Goal: Understand process/instructions: Learn how to perform a task or action

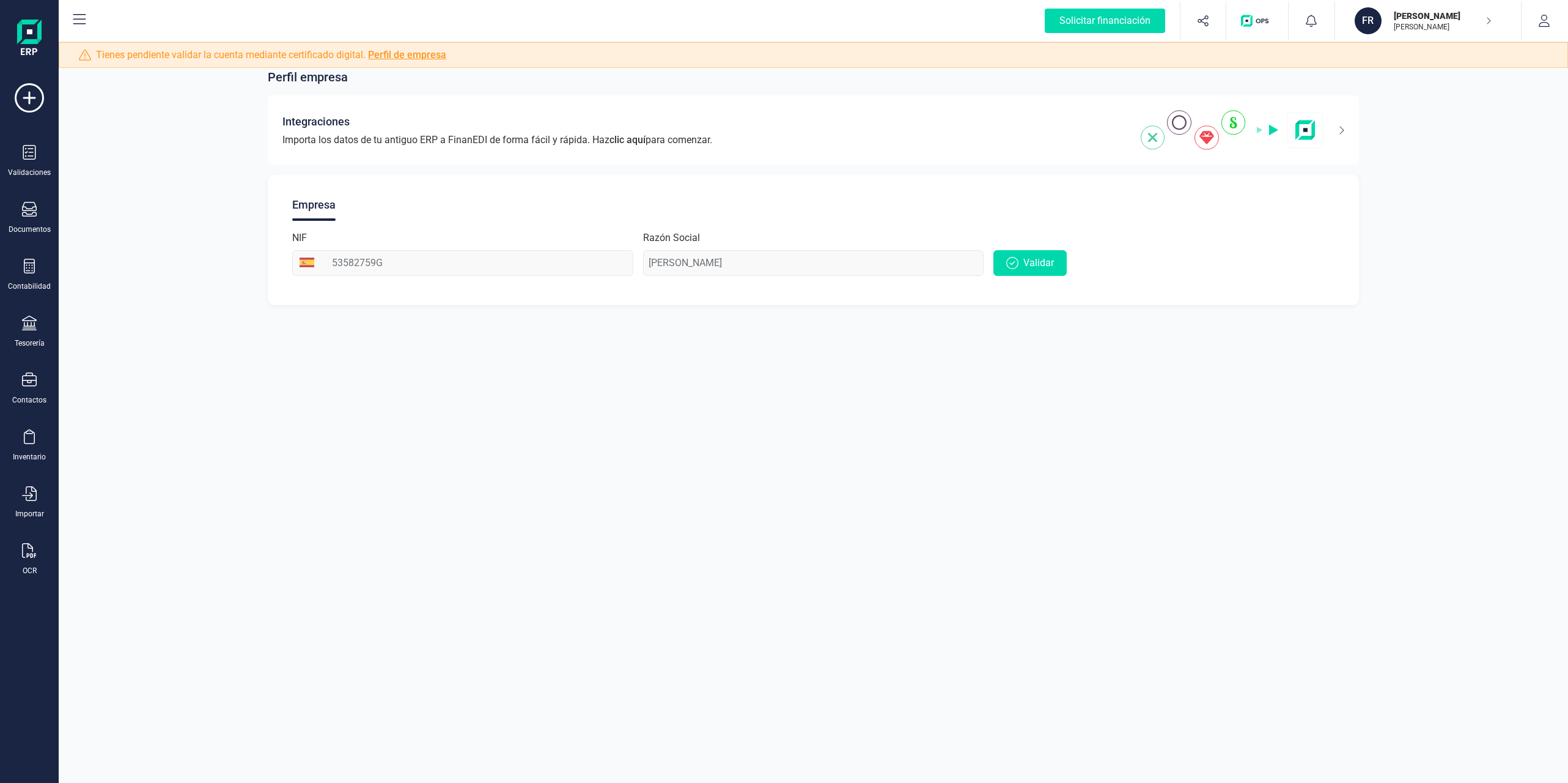
drag, startPoint x: 575, startPoint y: 279, endPoint x: 373, endPoint y: 274, distance: 202.1
click at [573, 279] on div "Empresa NIF 53582759G Razón Social [PERSON_NAME]" at bounding box center [813, 240] width 1092 height 131
click at [26, 168] on div "Validaciones" at bounding box center [29, 172] width 43 height 10
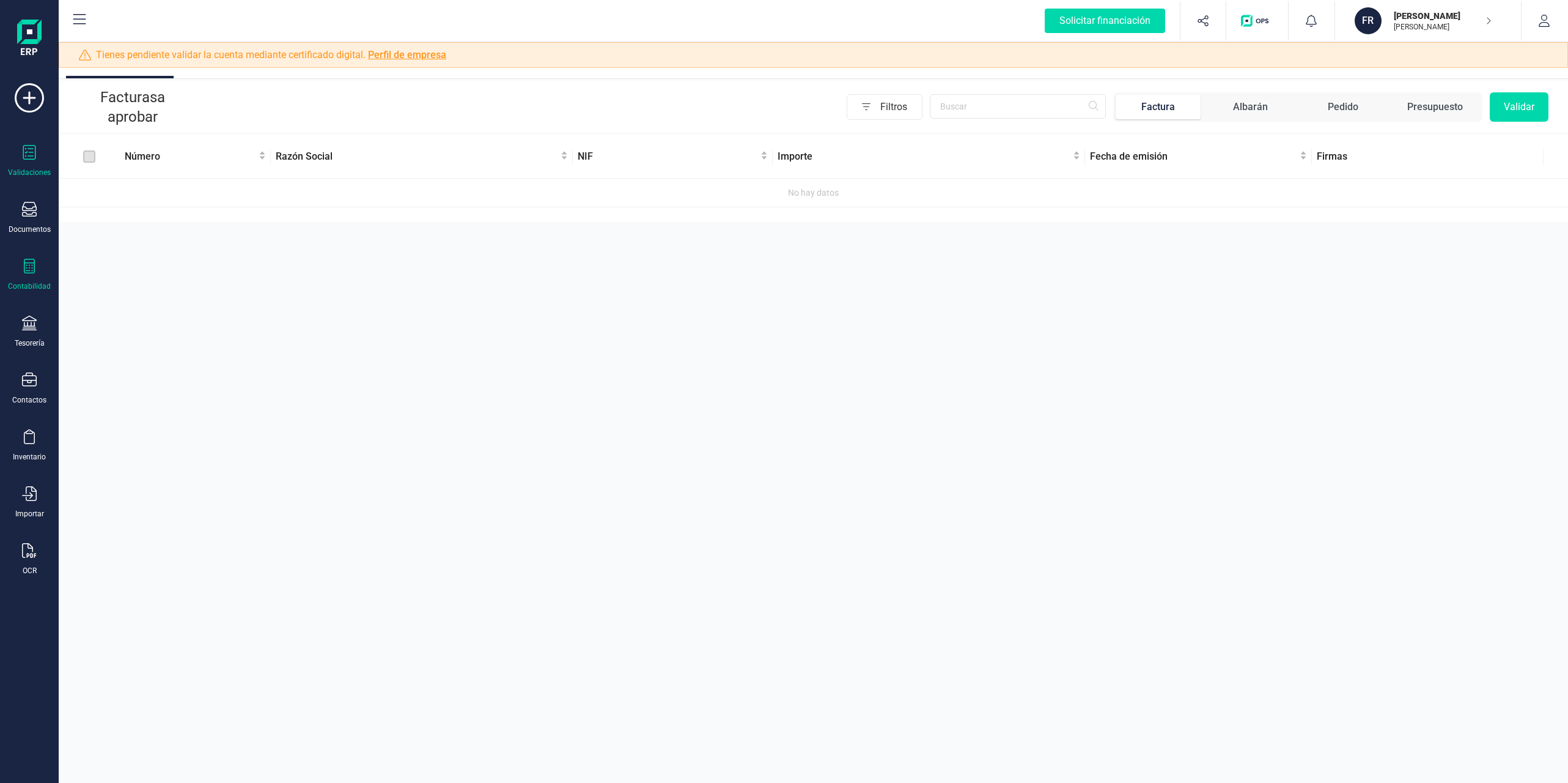
click at [48, 276] on div "Contabilidad" at bounding box center [29, 275] width 49 height 33
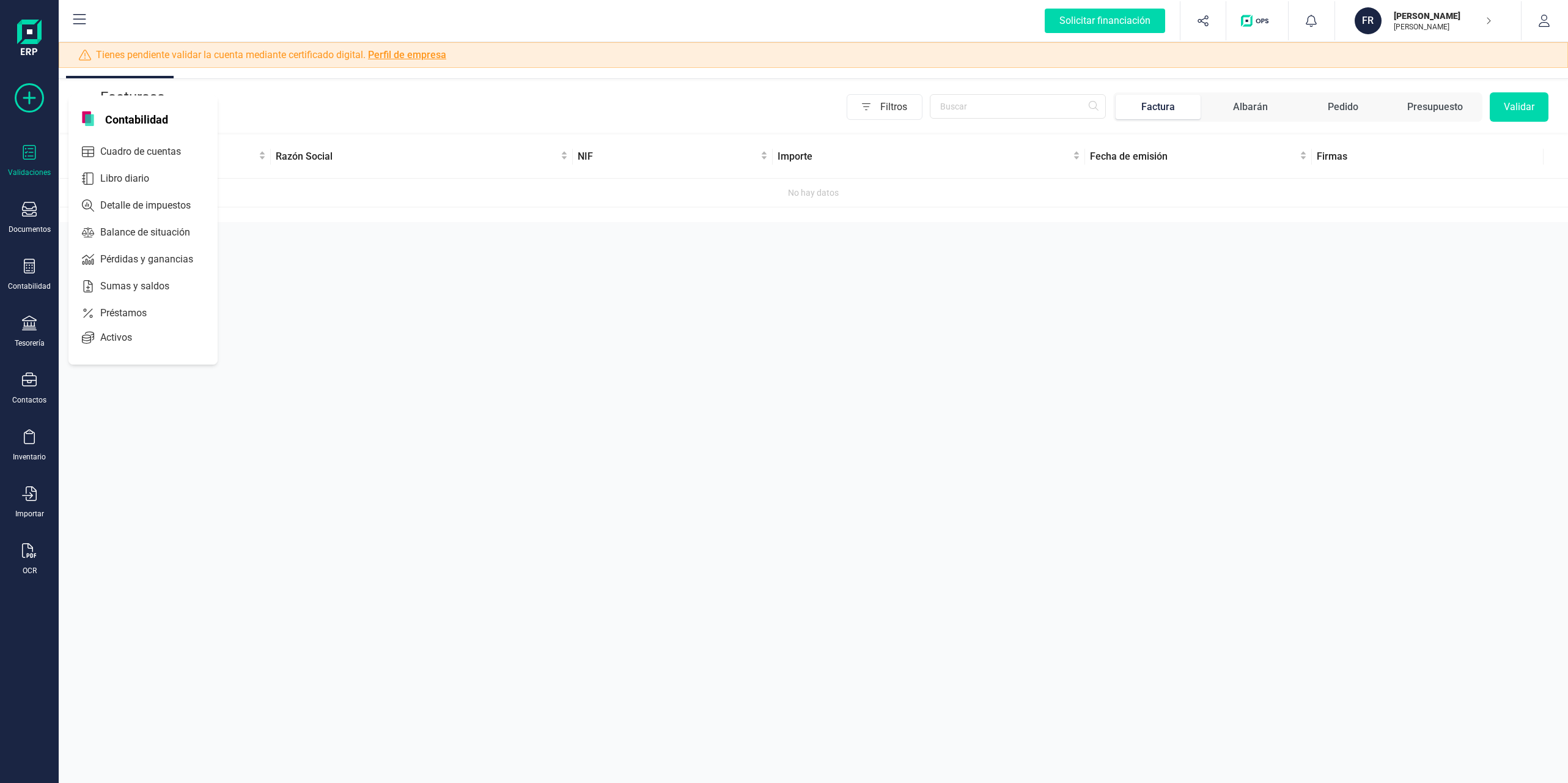
click at [37, 96] on icon at bounding box center [29, 98] width 29 height 29
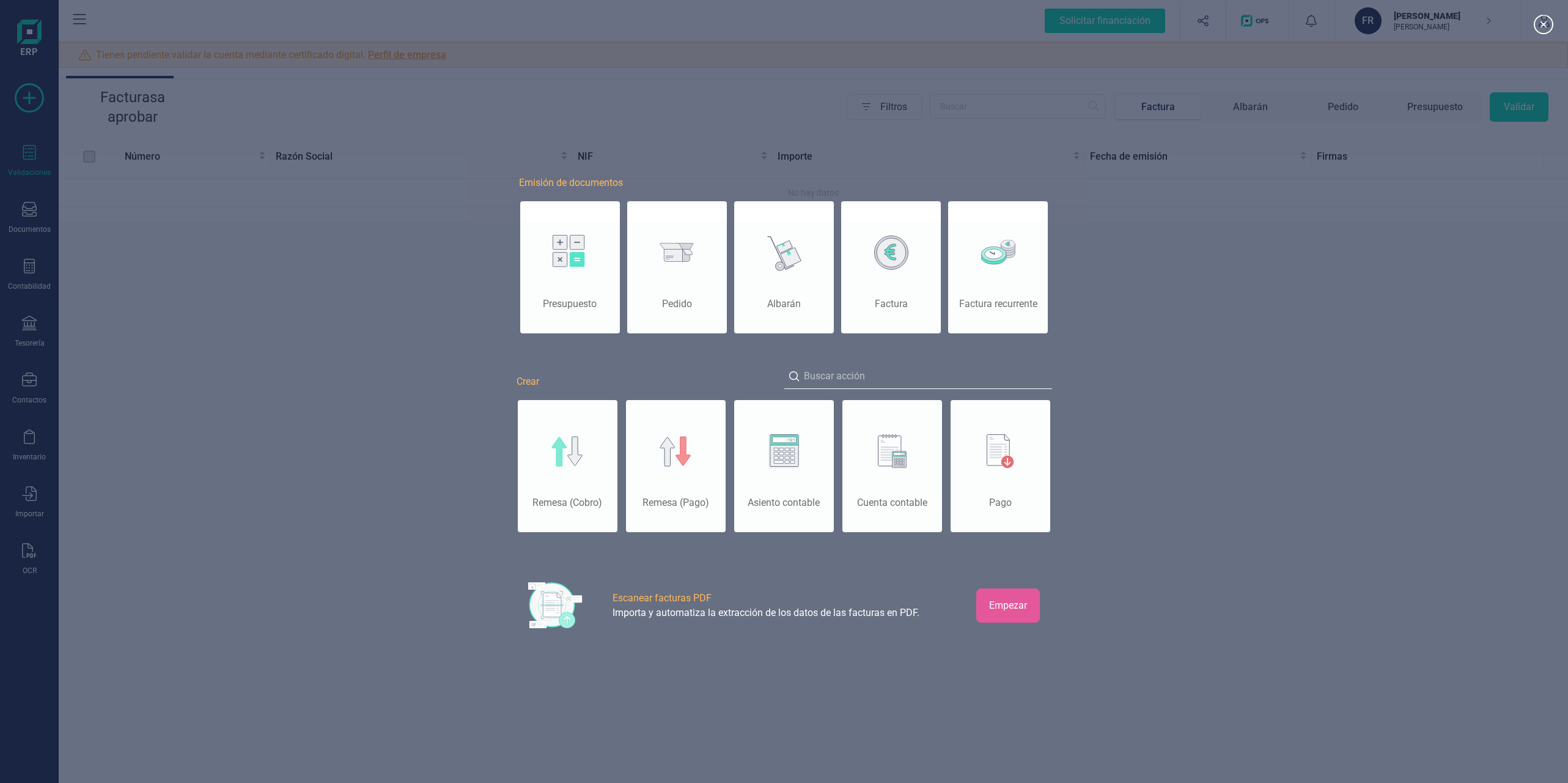
scroll to position [0, 61]
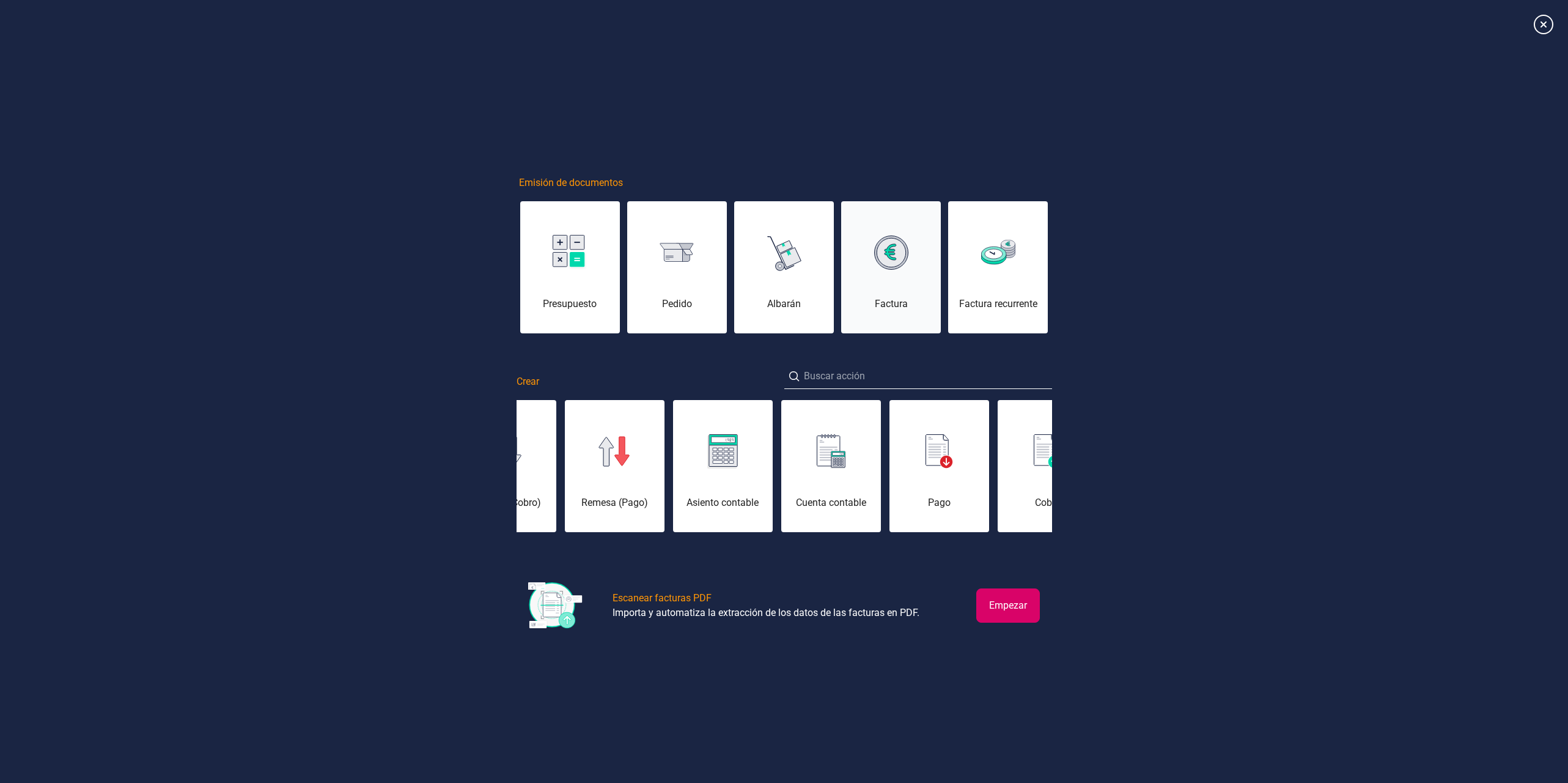
click at [883, 256] on img at bounding box center [891, 252] width 34 height 34
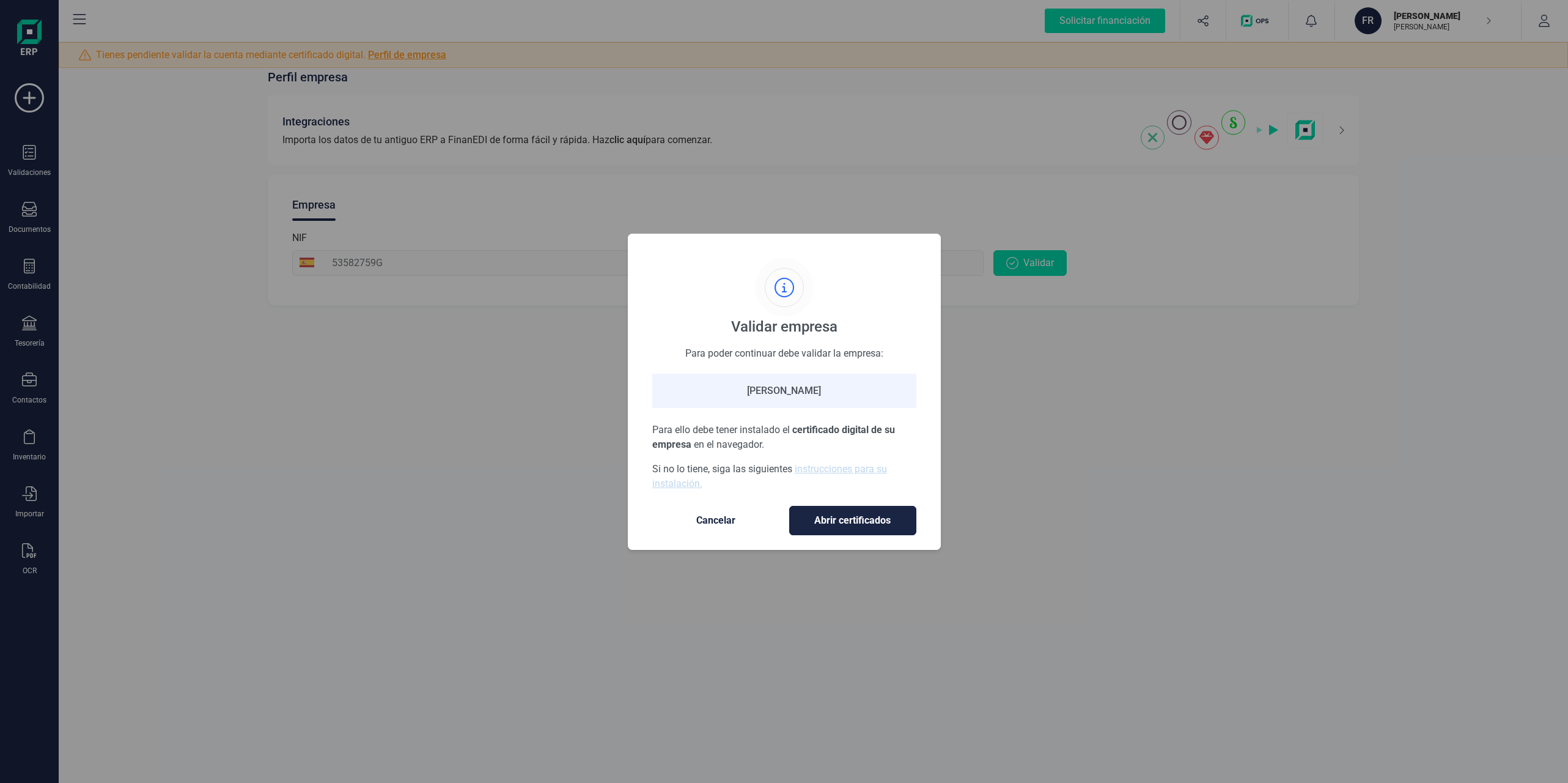
click at [747, 428] on p "Para ello debe tener instalado el certificado digital de su empresa en el naveg…" at bounding box center [785, 438] width 264 height 29
click at [747, 463] on p "Si no lo tiene, siga las siguientes instrucciones para su instalación." at bounding box center [785, 476] width 264 height 29
click at [843, 513] on span "Abrir certificados" at bounding box center [853, 520] width 102 height 15
